Goal: Complete application form: Complete application form

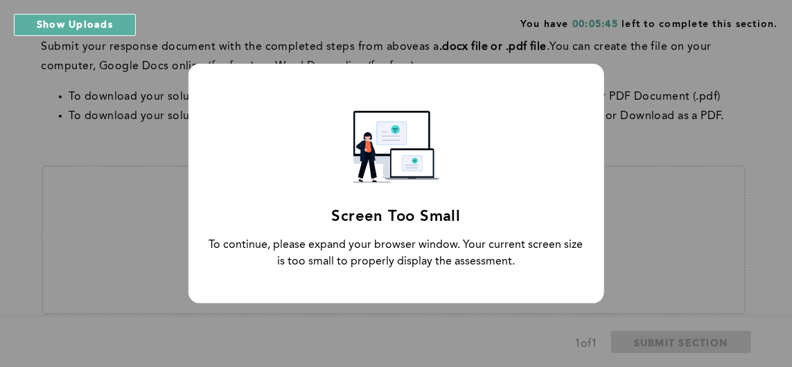
scroll to position [253, 0]
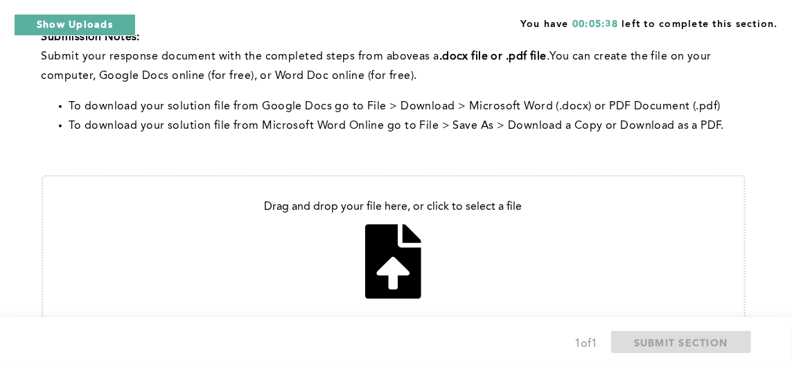
click at [382, 262] on input "file" at bounding box center [393, 250] width 701 height 147
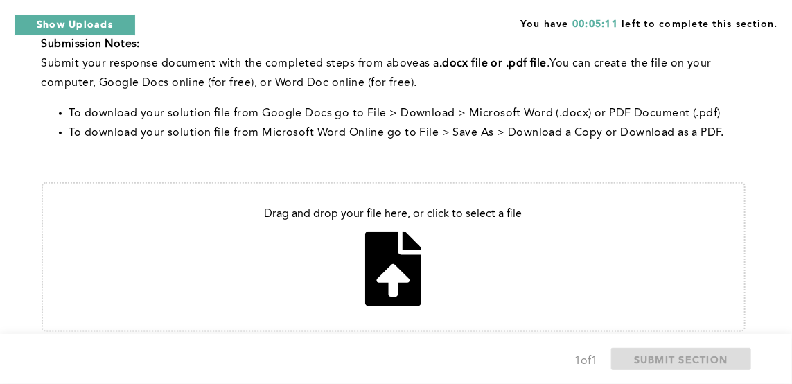
type input "C:\fakepath\Dear manager.docx"
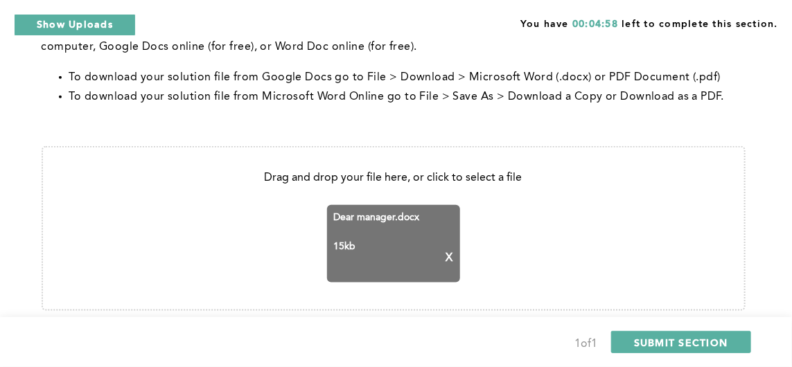
scroll to position [463, 0]
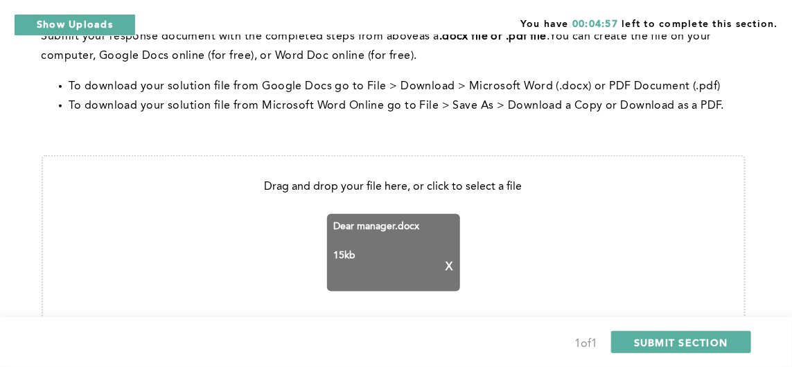
click at [712, 353] on button "SUBMIT SECTION" at bounding box center [681, 342] width 140 height 22
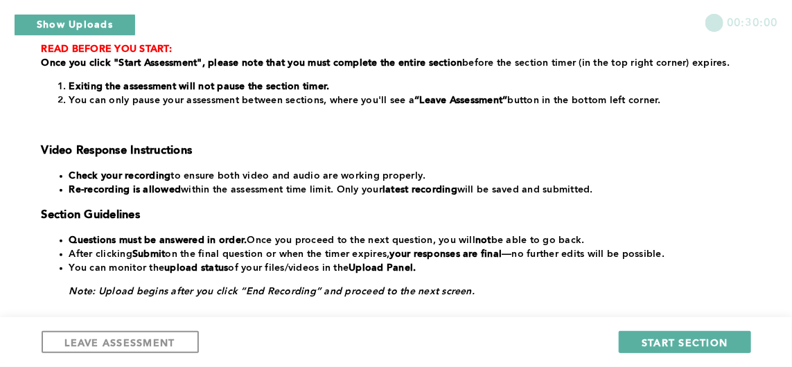
scroll to position [260, 0]
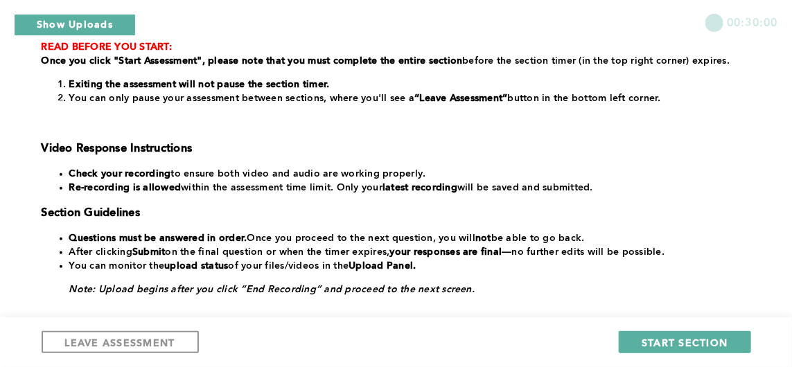
click at [696, 349] on span "START SECTION" at bounding box center [684, 342] width 86 height 13
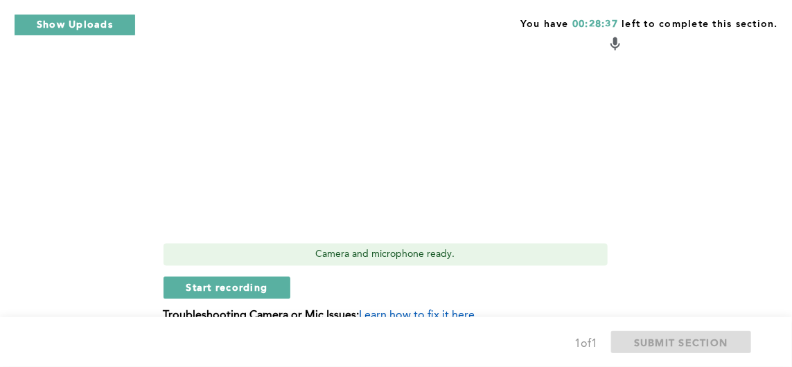
scroll to position [782, 0]
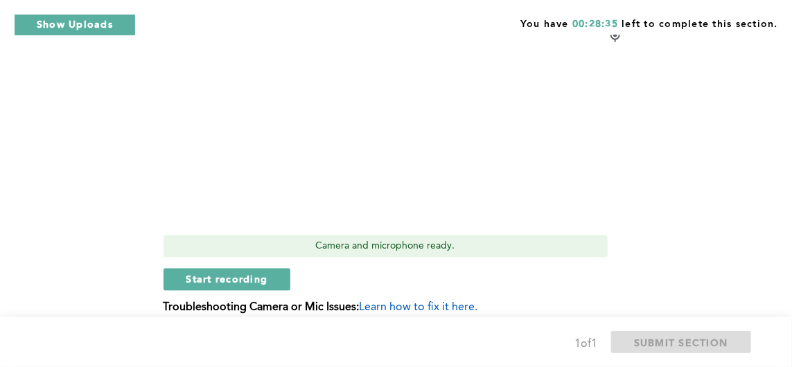
click at [273, 277] on button "Start recording" at bounding box center [226, 280] width 127 height 22
click at [268, 282] on button "Stop recording" at bounding box center [226, 280] width 127 height 22
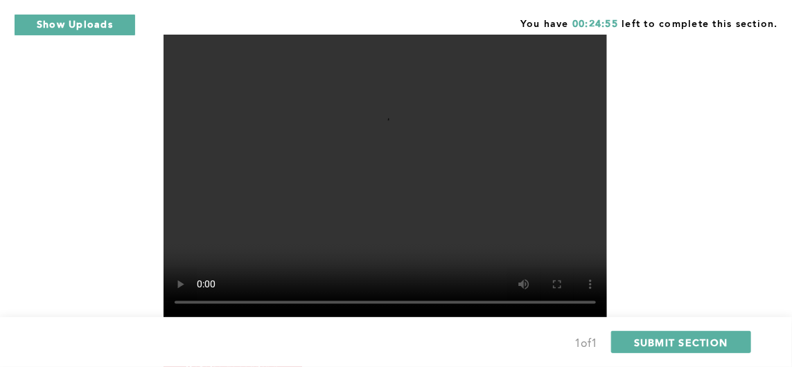
scroll to position [698, 0]
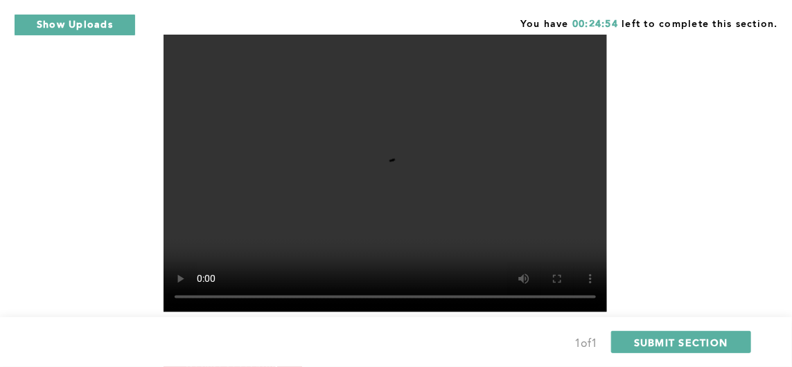
click at [264, 366] on span "Retake recording" at bounding box center [232, 363] width 93 height 13
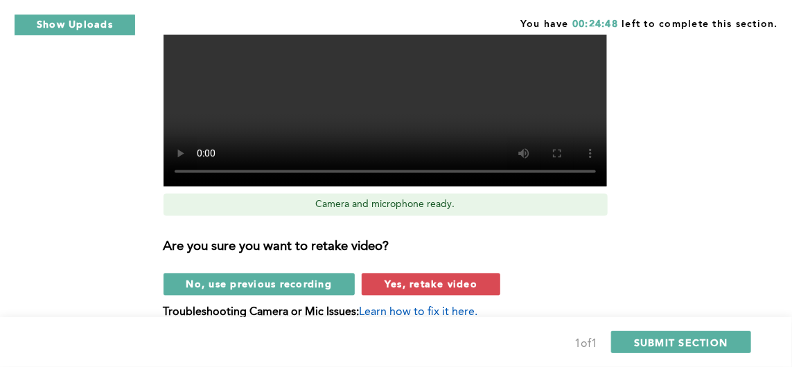
click at [466, 290] on span "Yes, retake video" at bounding box center [430, 284] width 93 height 13
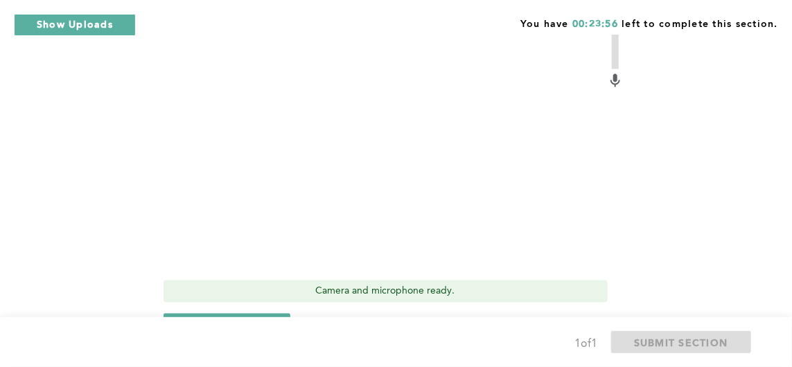
scroll to position [738, 0]
click at [261, 327] on span "Start recording" at bounding box center [227, 323] width 82 height 13
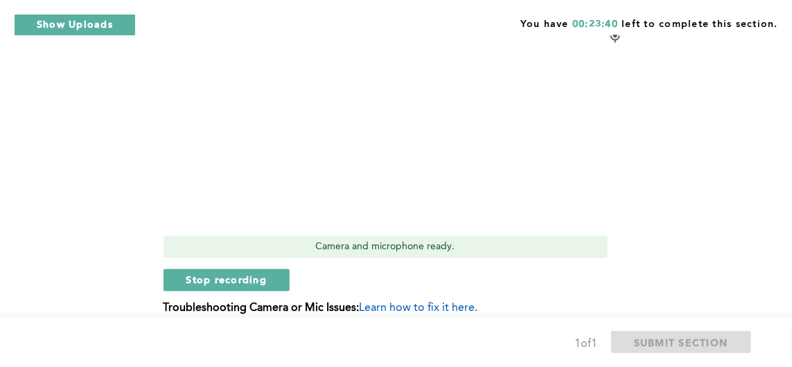
scroll to position [781, 0]
click at [269, 286] on button "Stop recording" at bounding box center [226, 280] width 127 height 22
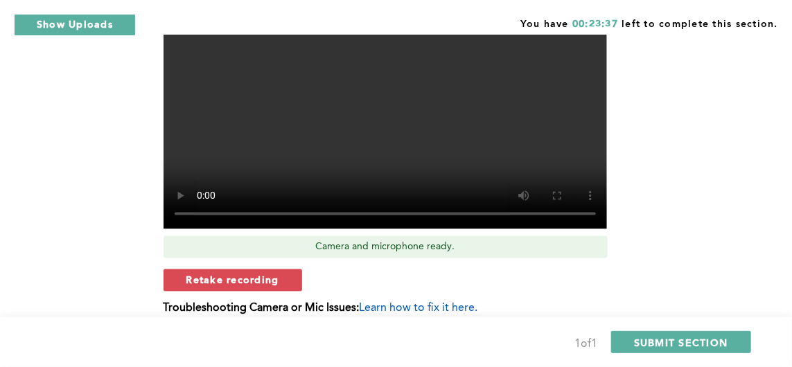
scroll to position [792, 0]
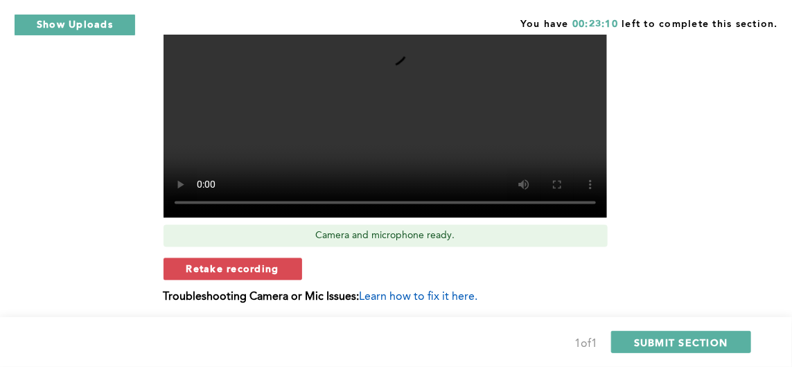
click at [272, 265] on span "Retake recording" at bounding box center [232, 269] width 93 height 13
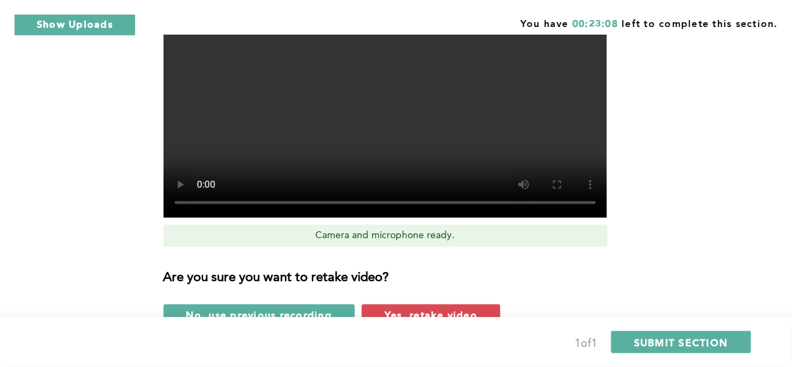
click at [463, 305] on button "Yes, retake video" at bounding box center [431, 316] width 139 height 22
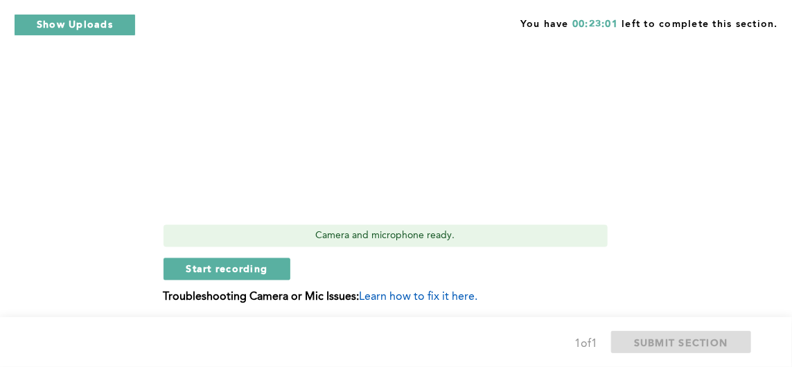
click at [253, 270] on span "Start recording" at bounding box center [227, 269] width 82 height 13
click at [259, 258] on button "Stop recording" at bounding box center [226, 269] width 127 height 22
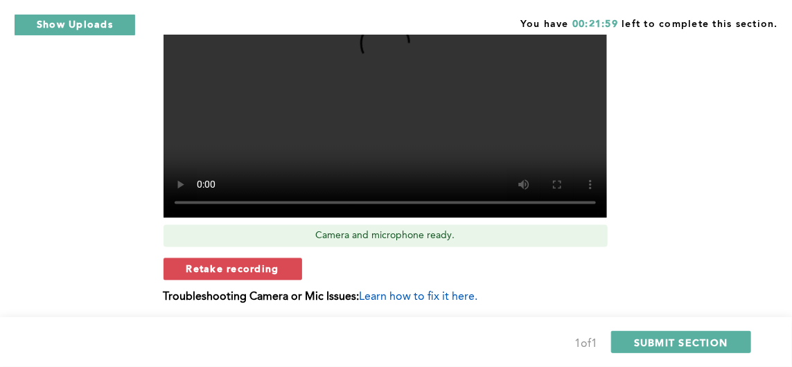
click at [272, 267] on span "Retake recording" at bounding box center [232, 269] width 93 height 13
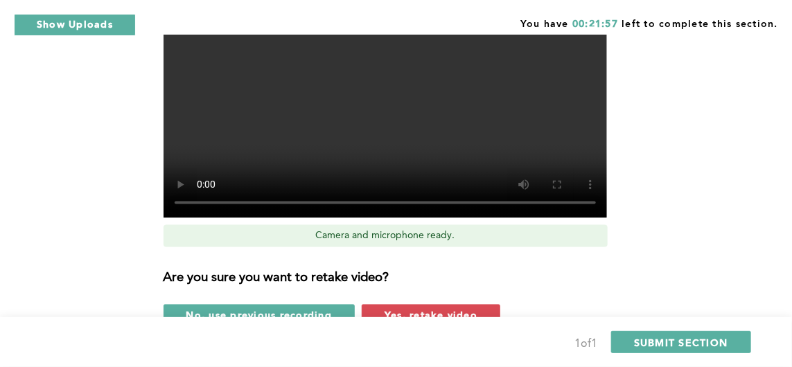
click at [435, 310] on span "Yes, retake video" at bounding box center [430, 315] width 93 height 13
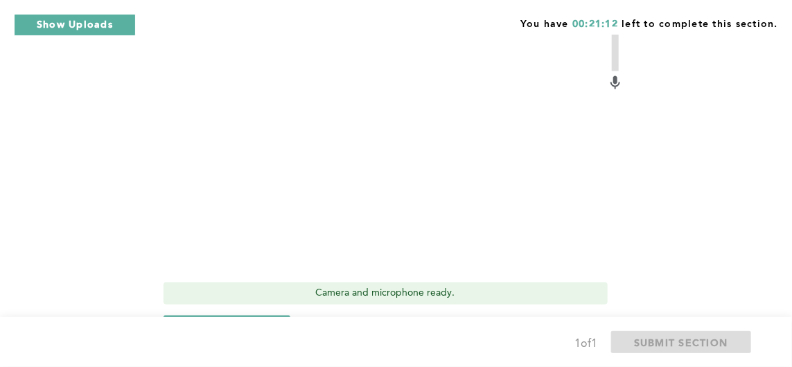
scroll to position [736, 0]
click at [265, 330] on span "Start recording" at bounding box center [227, 325] width 82 height 13
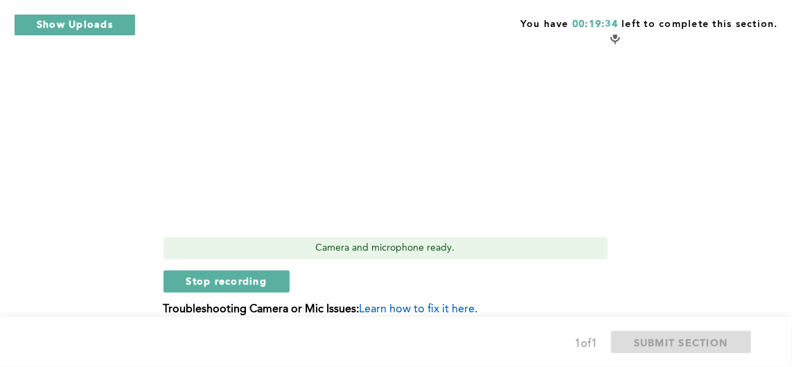
scroll to position [779, 0]
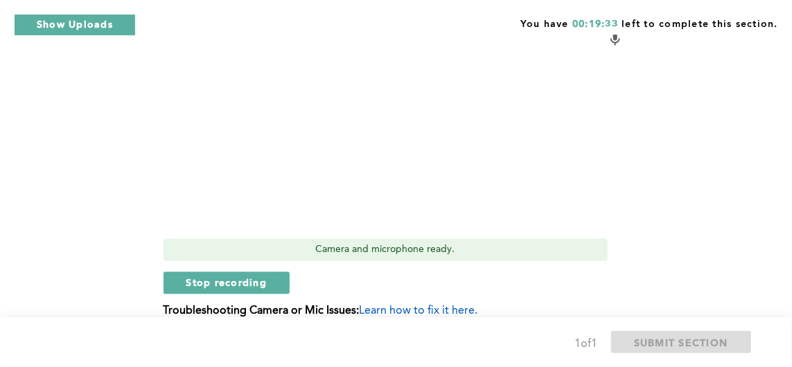
click at [254, 279] on span "Stop recording" at bounding box center [226, 282] width 81 height 13
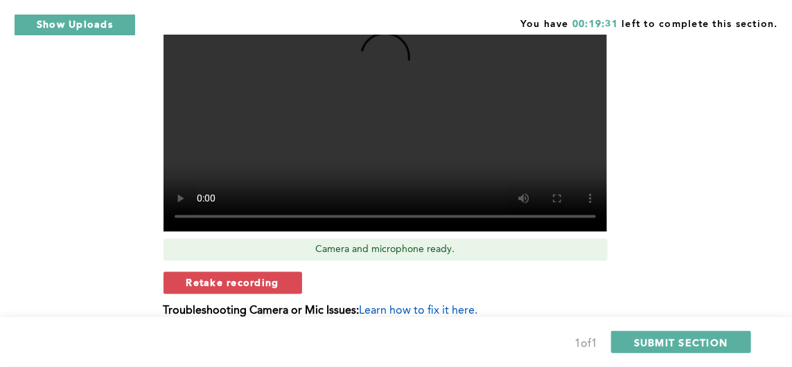
click at [262, 275] on button "Retake recording" at bounding box center [232, 283] width 139 height 22
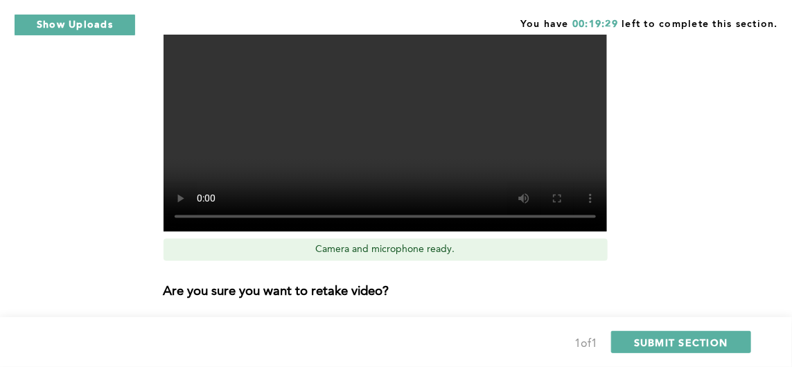
click at [472, 332] on span "Yes, retake video" at bounding box center [430, 329] width 93 height 13
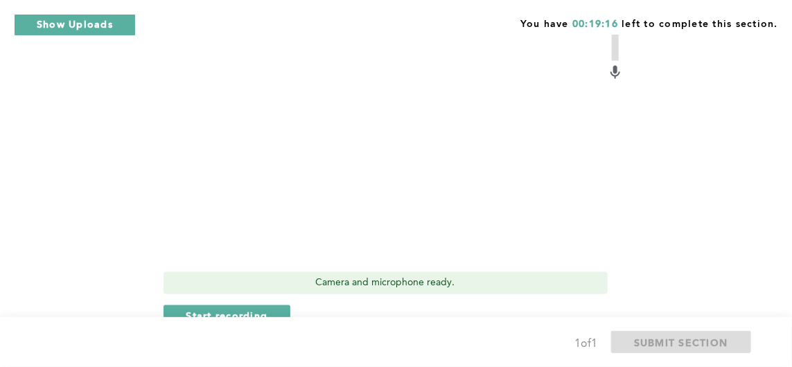
scroll to position [744, 0]
click at [272, 320] on button "Start recording" at bounding box center [226, 318] width 127 height 22
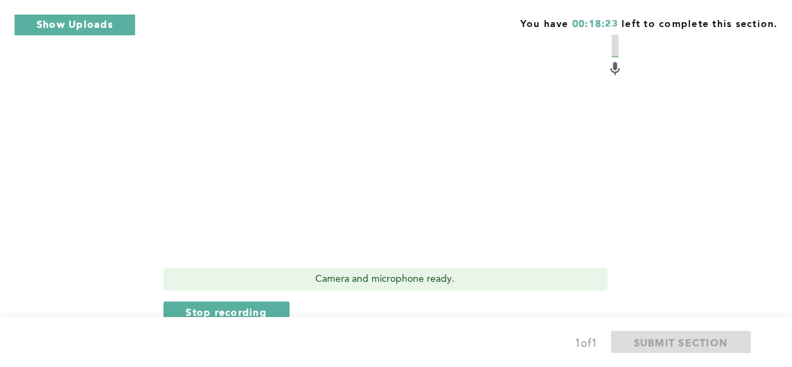
scroll to position [745, 0]
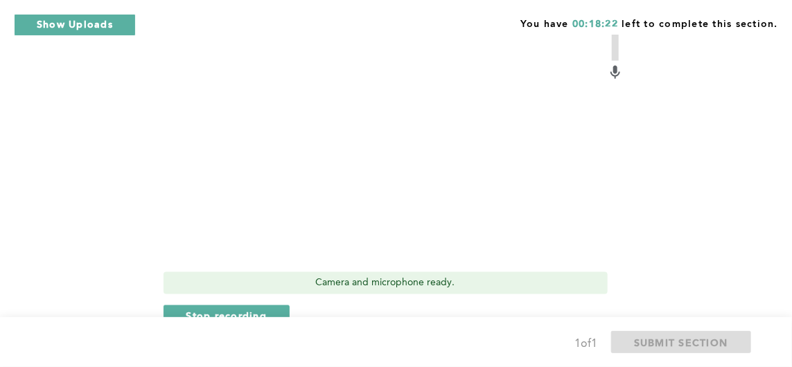
click at [264, 324] on button "Stop recording" at bounding box center [226, 316] width 127 height 22
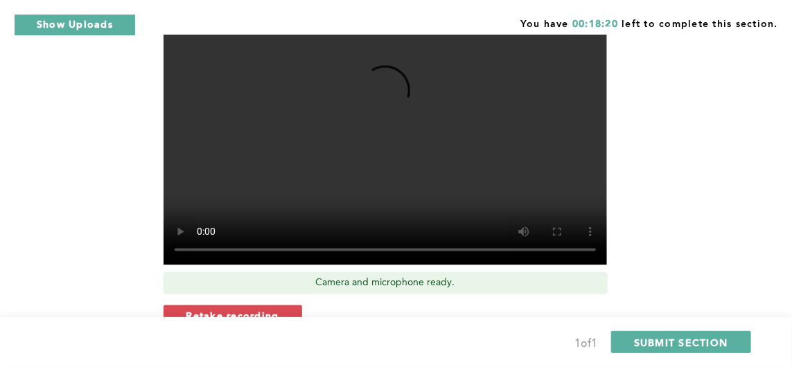
click at [270, 319] on span "Retake recording" at bounding box center [232, 316] width 93 height 13
click at [441, 366] on button "Yes, retake video" at bounding box center [431, 363] width 139 height 22
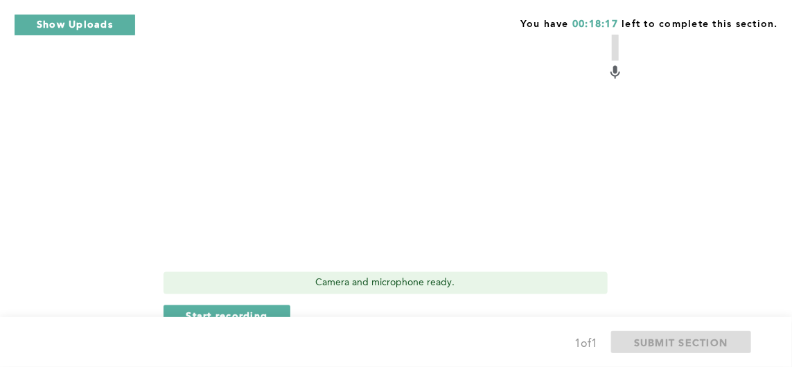
click at [272, 321] on button "Start recording" at bounding box center [226, 316] width 127 height 22
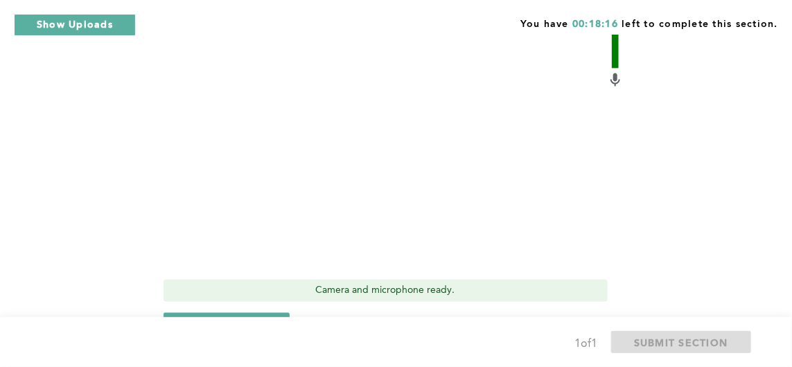
scroll to position [749, 0]
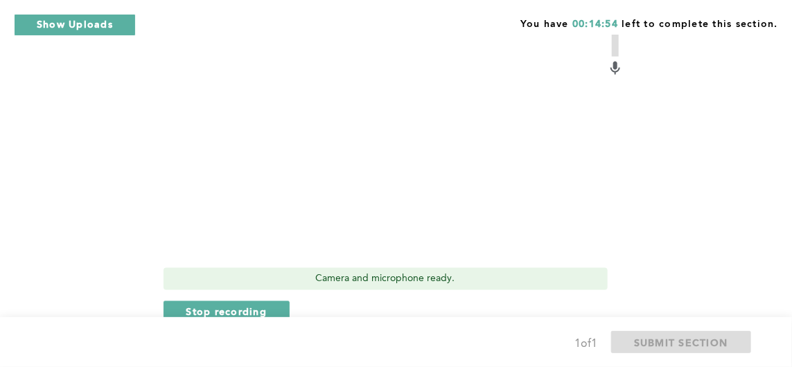
click at [263, 305] on span "Stop recording" at bounding box center [226, 311] width 81 height 13
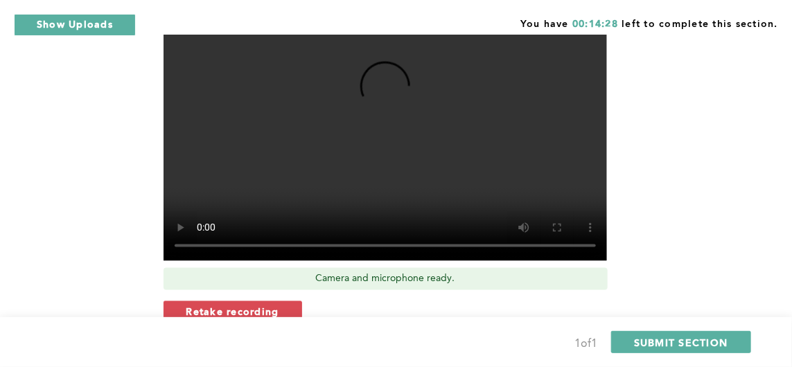
click at [275, 308] on span "Retake recording" at bounding box center [232, 311] width 93 height 13
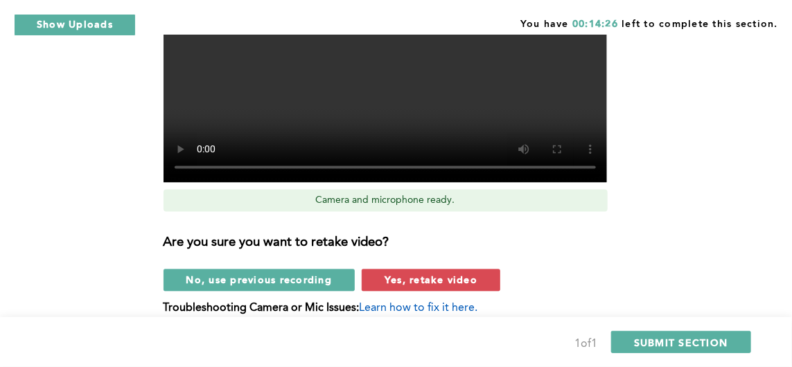
scroll to position [829, 0]
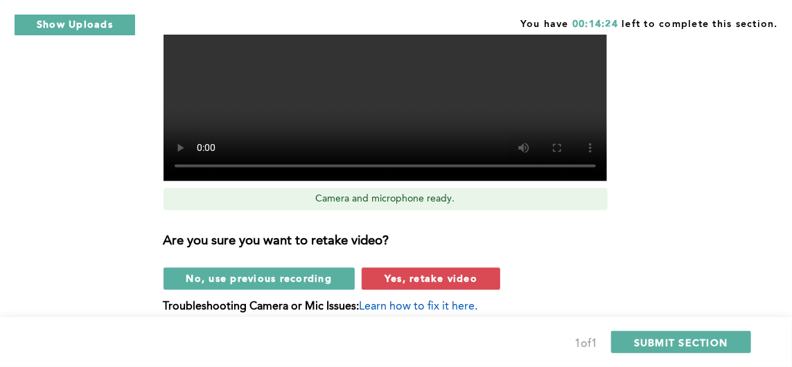
click at [459, 282] on span "Yes, retake video" at bounding box center [430, 278] width 93 height 13
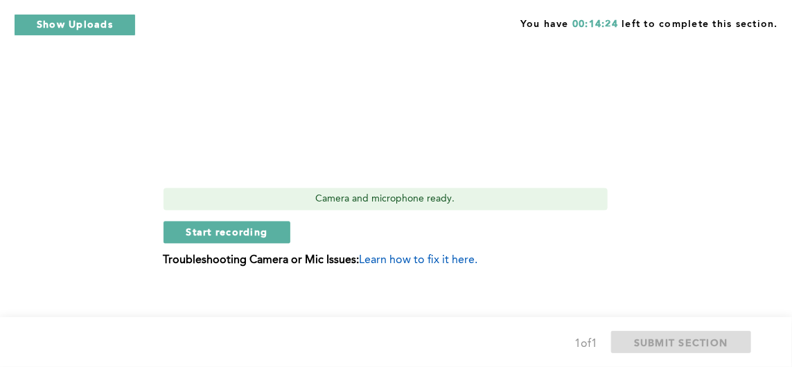
scroll to position [782, 0]
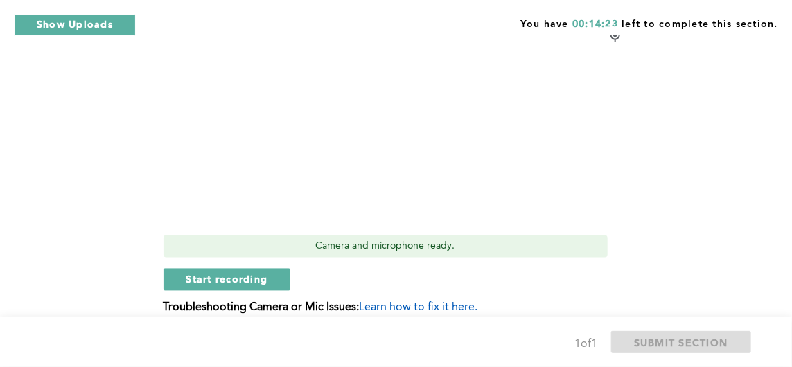
click at [260, 280] on span "Start recording" at bounding box center [227, 279] width 82 height 13
click at [254, 272] on button "Stop recording" at bounding box center [226, 280] width 127 height 22
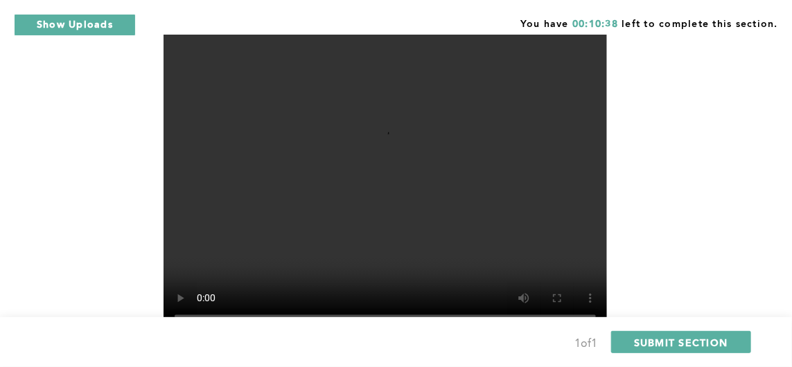
scroll to position [658, 0]
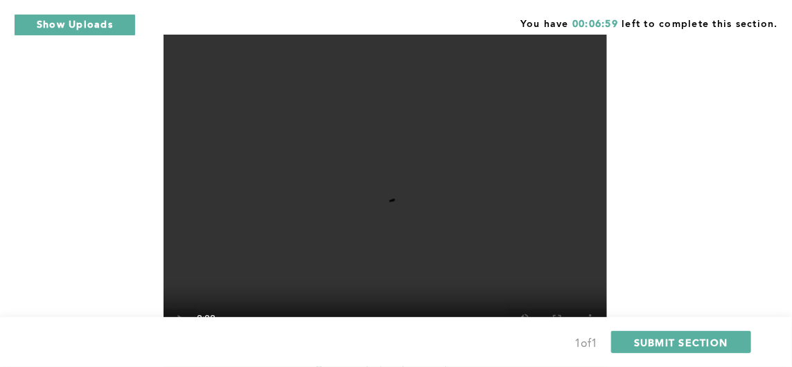
click at [707, 349] on span "SUBMIT SECTION" at bounding box center [681, 342] width 94 height 13
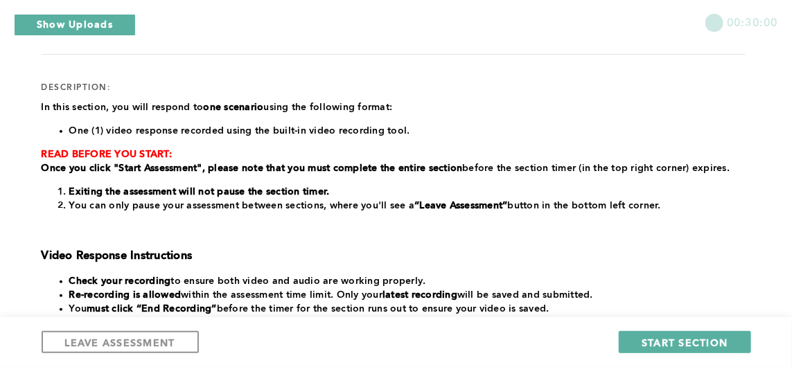
scroll to position [154, 0]
click at [691, 349] on span "START SECTION" at bounding box center [684, 342] width 86 height 13
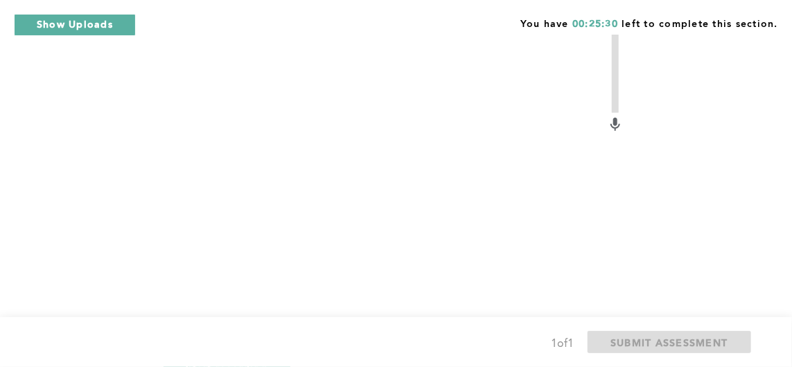
scroll to position [416, 0]
click at [254, 359] on span "Stop recording" at bounding box center [226, 365] width 81 height 13
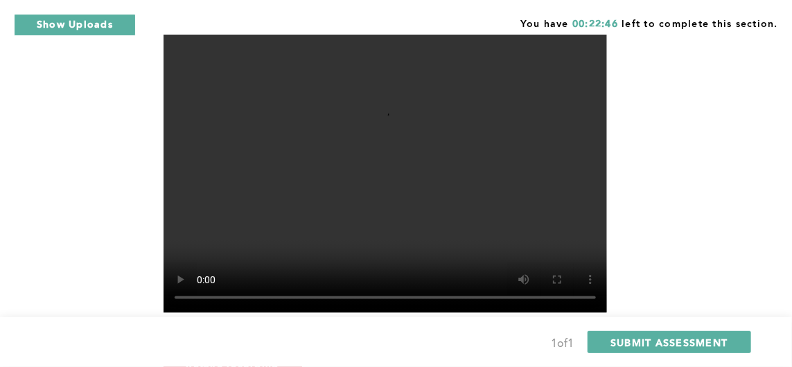
scroll to position [447, 0]
click at [272, 356] on span "Retake recording" at bounding box center [232, 362] width 93 height 13
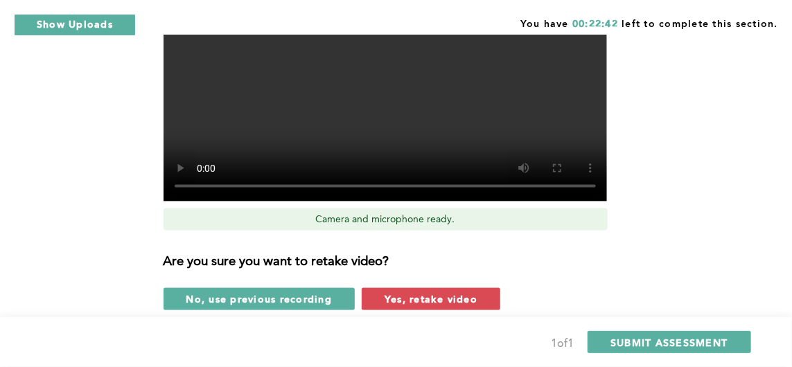
click at [481, 288] on button "Yes, retake video" at bounding box center [431, 299] width 139 height 22
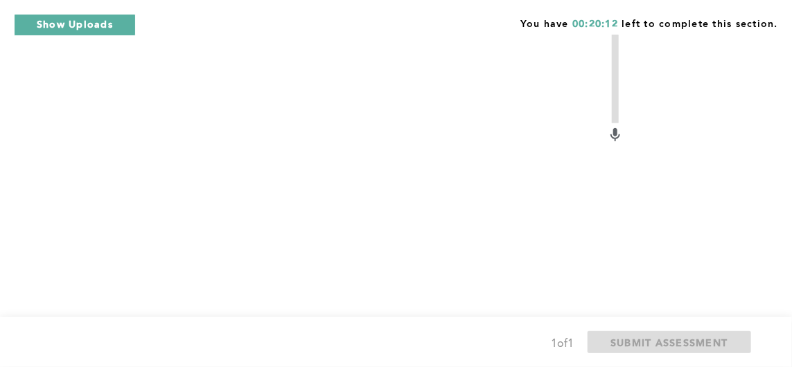
scroll to position [443, 0]
click at [271, 355] on button "Start recording" at bounding box center [226, 366] width 127 height 22
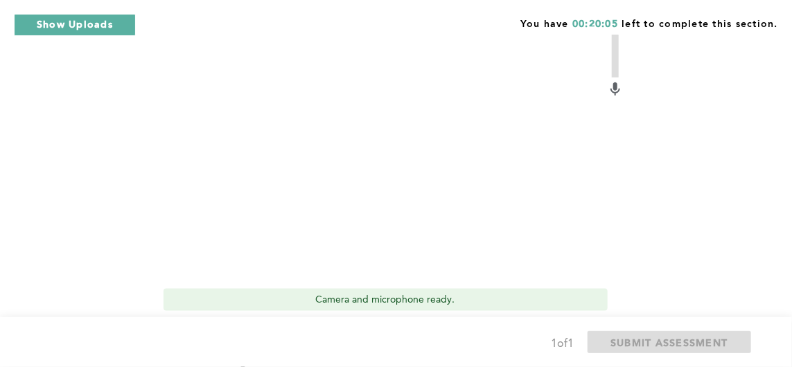
scroll to position [475, 0]
click at [263, 323] on button "Stop recording" at bounding box center [226, 334] width 127 height 22
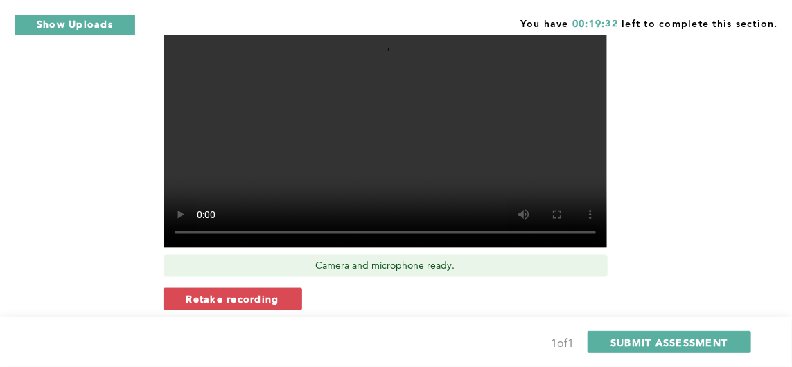
scroll to position [496, 0]
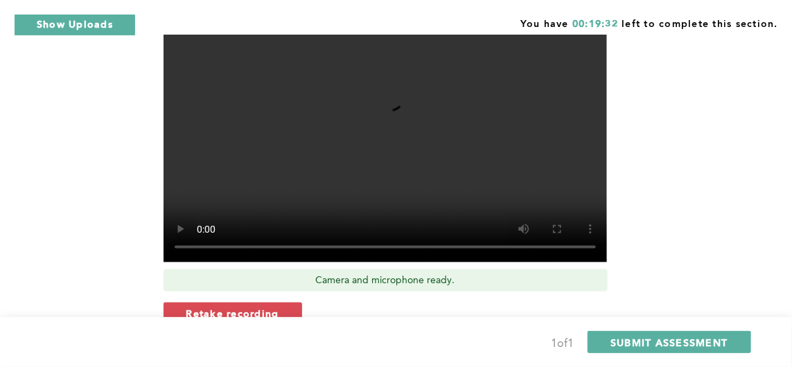
click at [276, 307] on span "Retake recording" at bounding box center [232, 313] width 93 height 13
click at [463, 353] on span "Yes, retake video" at bounding box center [430, 359] width 93 height 13
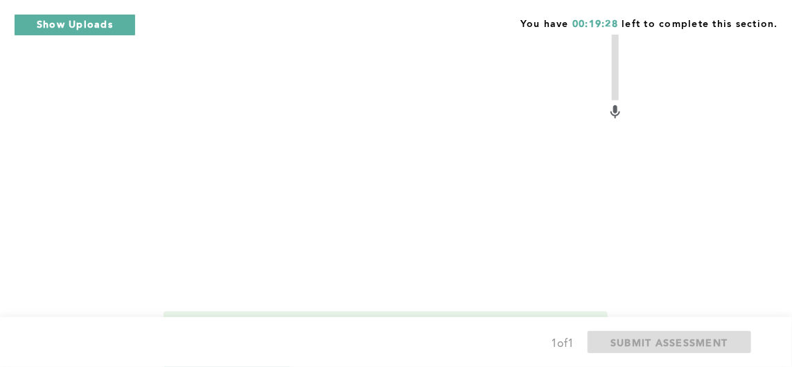
click at [269, 345] on button "Start recording" at bounding box center [226, 356] width 127 height 22
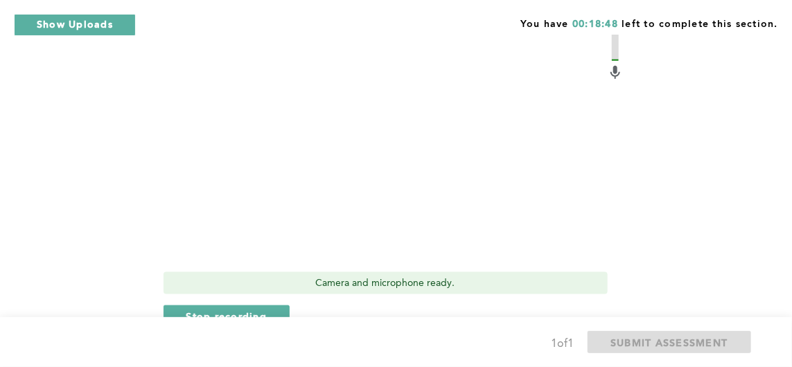
scroll to position [510, 0]
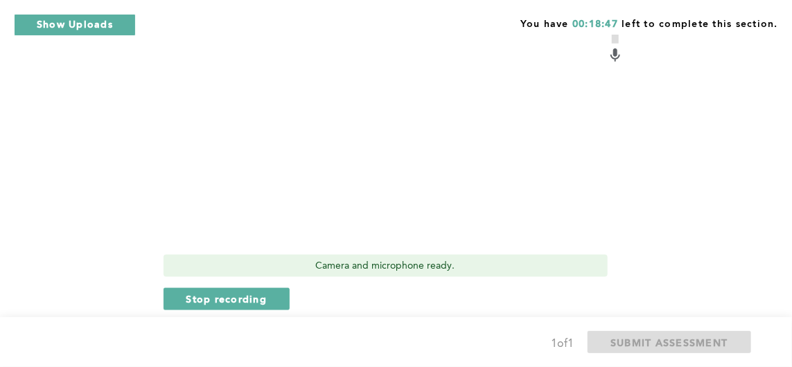
click at [258, 292] on span "Stop recording" at bounding box center [226, 298] width 81 height 13
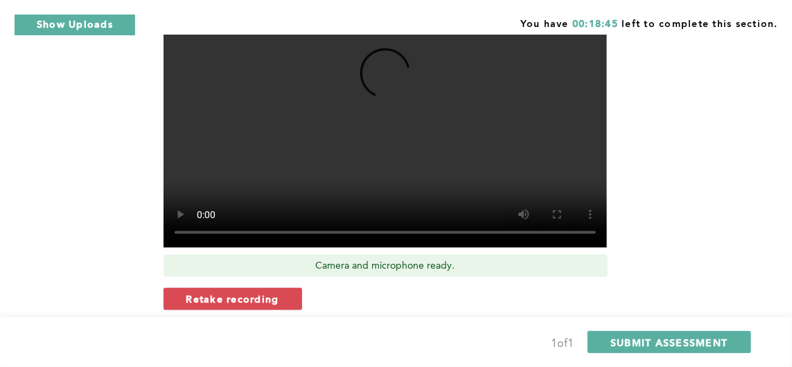
click at [273, 292] on span "Retake recording" at bounding box center [232, 298] width 93 height 13
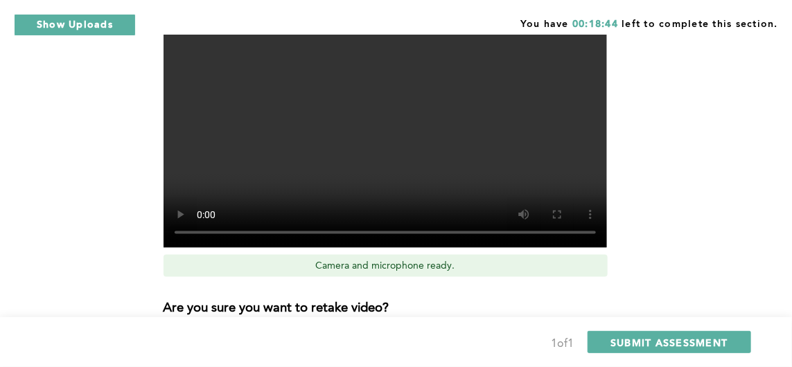
click at [447, 339] on span "Yes, retake video" at bounding box center [430, 345] width 93 height 13
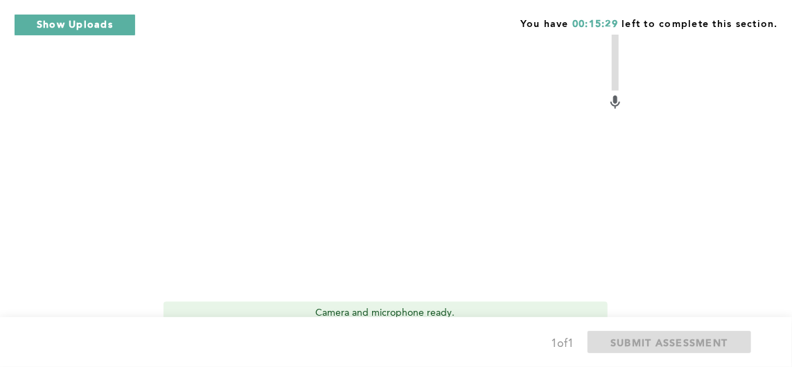
scroll to position [463, 0]
click at [272, 335] on button "Start recording" at bounding box center [226, 346] width 127 height 22
click at [263, 339] on span "Stop recording" at bounding box center [226, 345] width 81 height 13
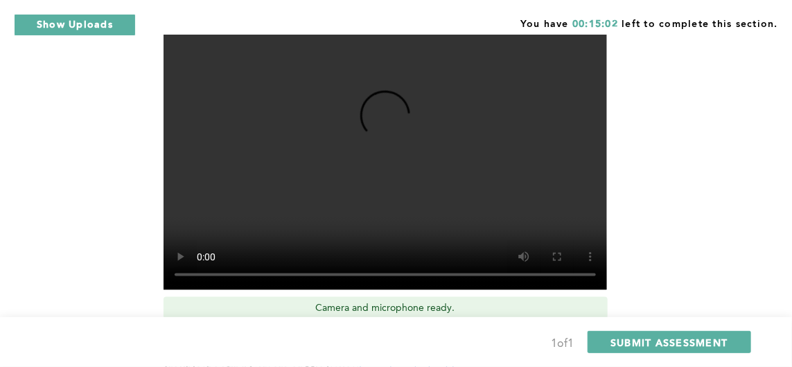
scroll to position [466, 0]
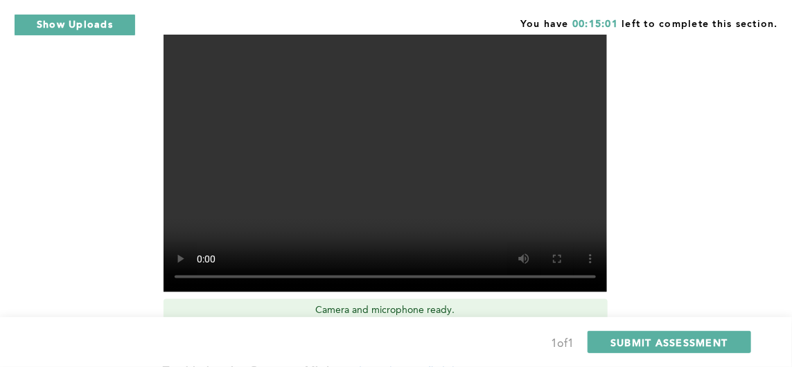
click at [258, 334] on button "Retake recording" at bounding box center [232, 343] width 139 height 22
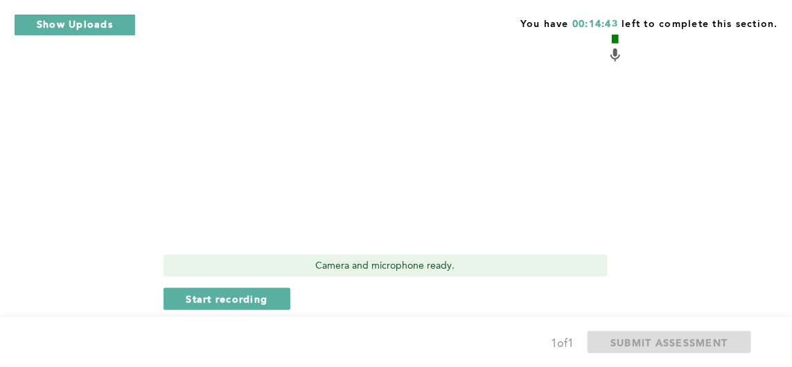
scroll to position [500, 0]
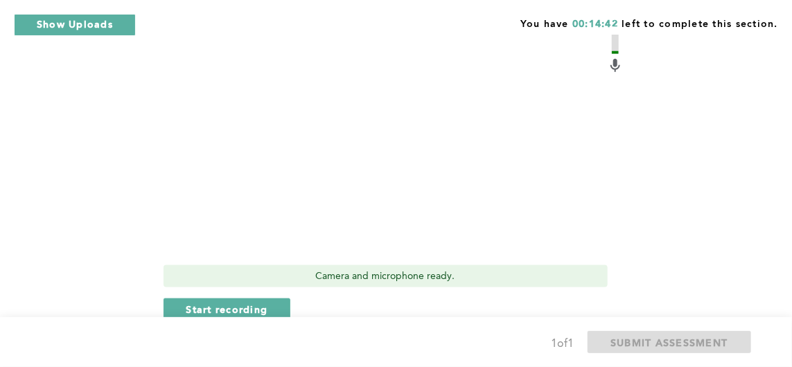
click at [252, 303] on span "Start recording" at bounding box center [227, 309] width 82 height 13
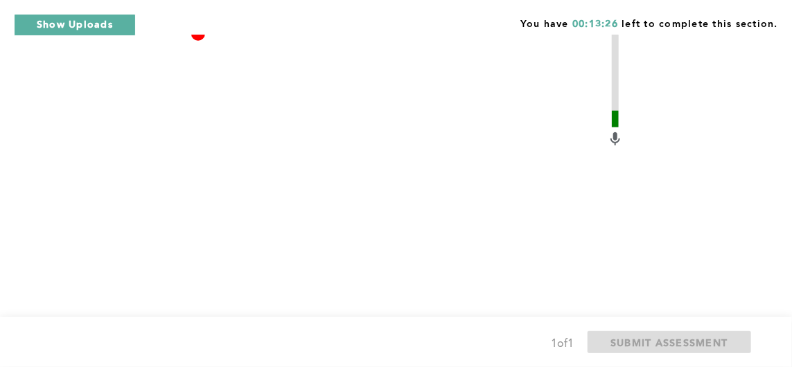
scroll to position [429, 0]
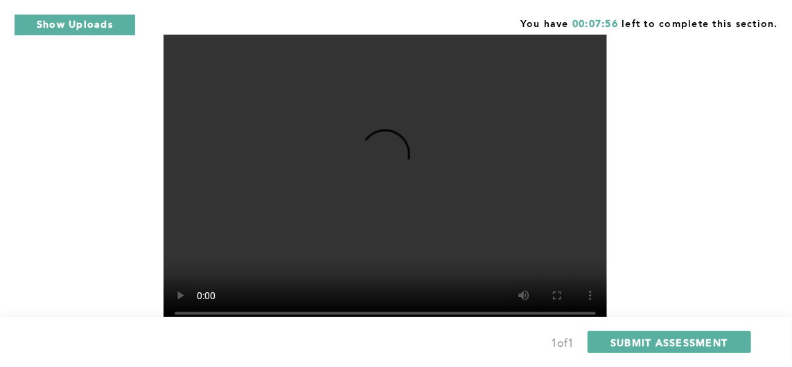
click at [686, 353] on button "SUBMIT ASSESSMENT" at bounding box center [668, 342] width 163 height 22
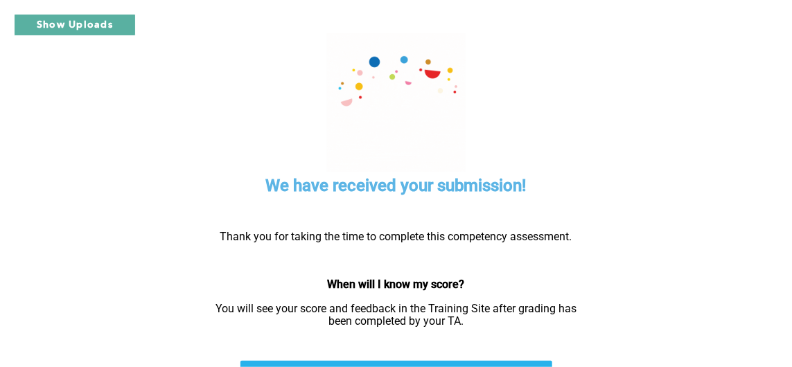
click at [57, 20] on button "Show Uploads" at bounding box center [75, 25] width 122 height 22
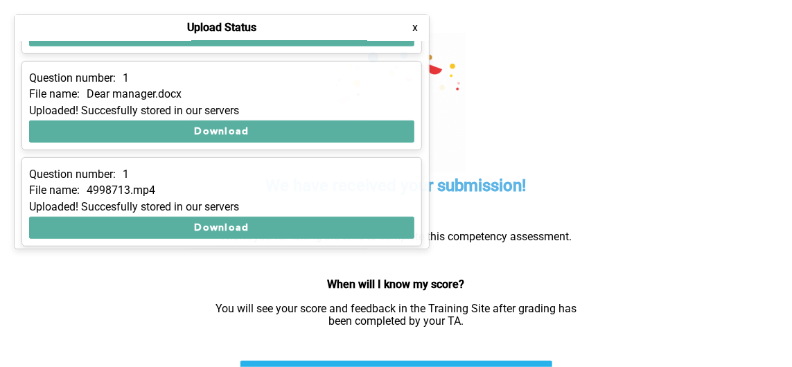
scroll to position [366, 0]
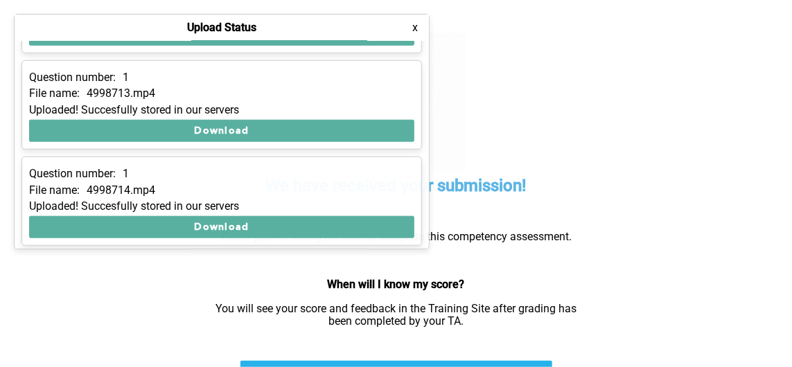
click at [90, 302] on div "We have received your submission! Thank you for taking the time to complete thi…" at bounding box center [396, 183] width 762 height 367
click at [656, 344] on div "We have received your submission! Thank you for taking the time to complete thi…" at bounding box center [396, 183] width 762 height 367
click at [526, 366] on link "RETURN TO MY PROGRAM" at bounding box center [396, 372] width 312 height 22
